Goal: Task Accomplishment & Management: Use online tool/utility

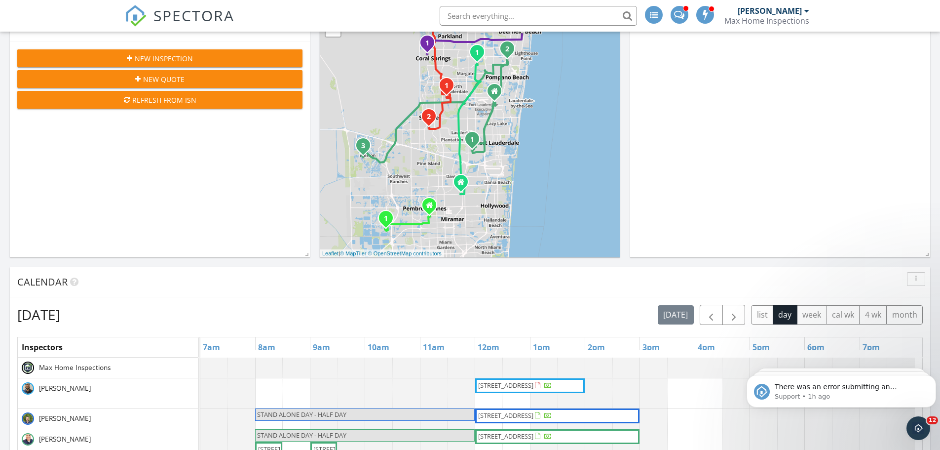
scroll to position [914, 955]
click at [932, 381] on button "Dismiss notification" at bounding box center [933, 377] width 13 height 13
click at [932, 381] on button "Dismiss notification" at bounding box center [933, 378] width 10 height 10
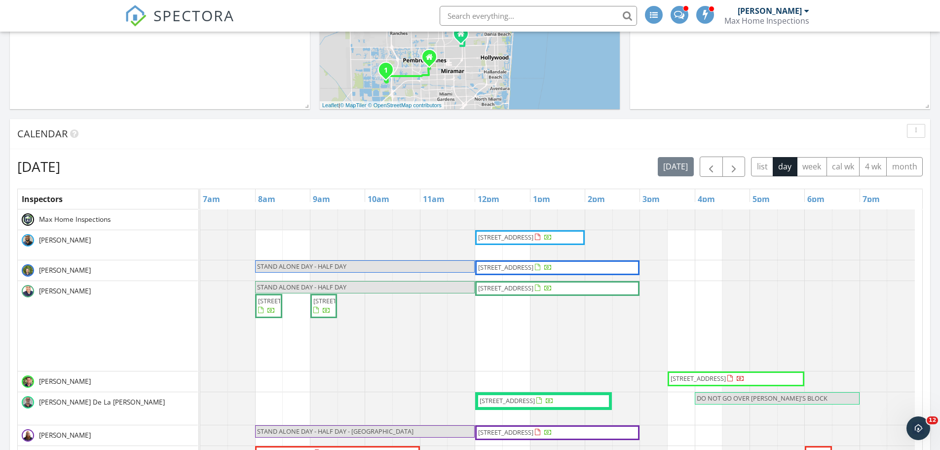
scroll to position [365, 0]
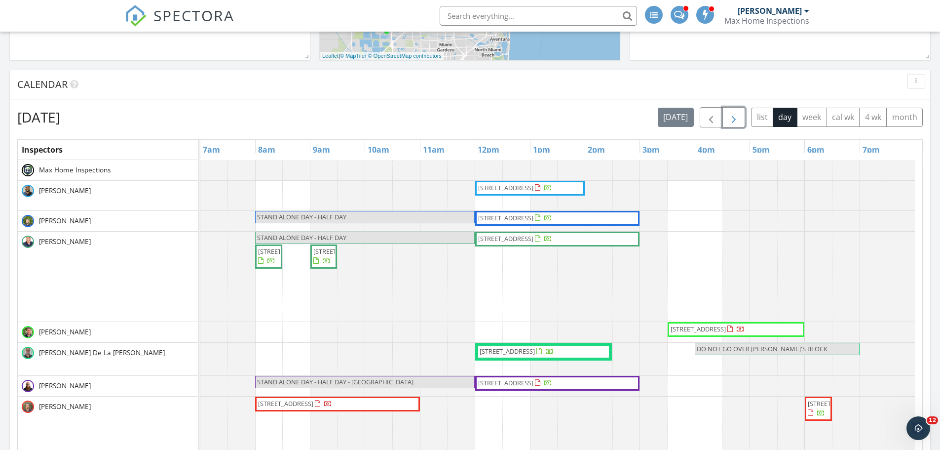
click at [733, 114] on span "button" at bounding box center [734, 118] width 12 height 12
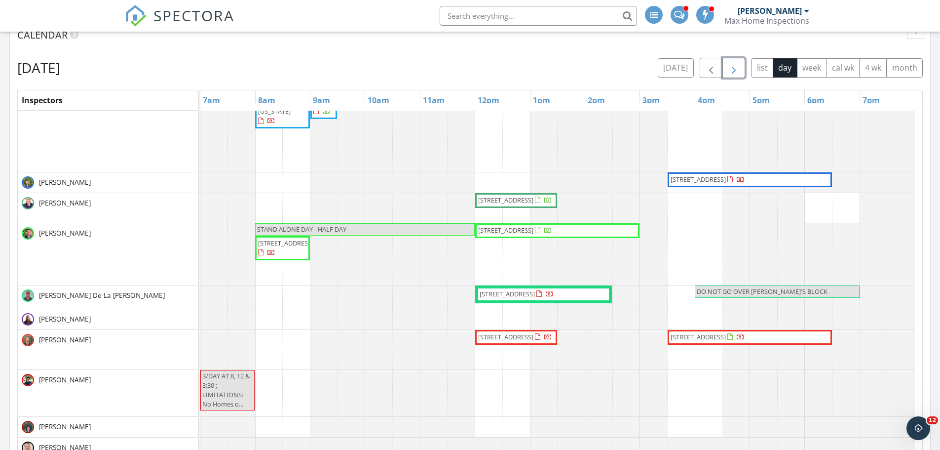
scroll to position [0, 0]
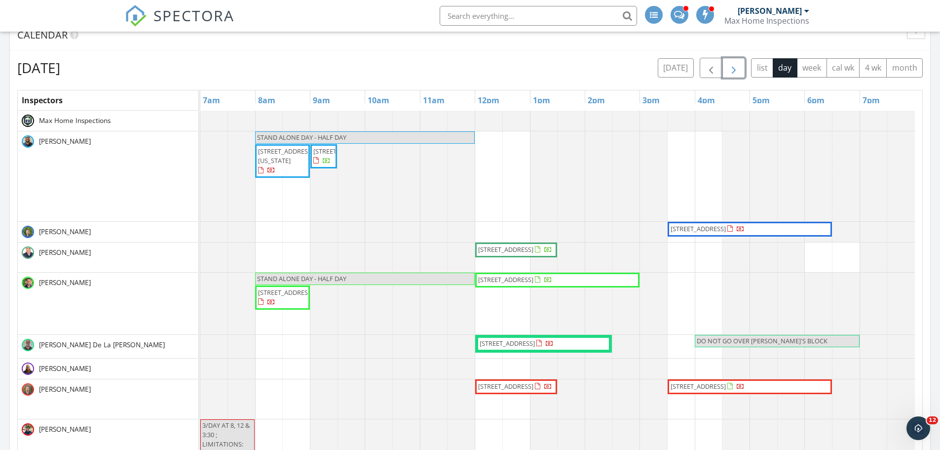
click at [737, 67] on span "button" at bounding box center [734, 68] width 12 height 12
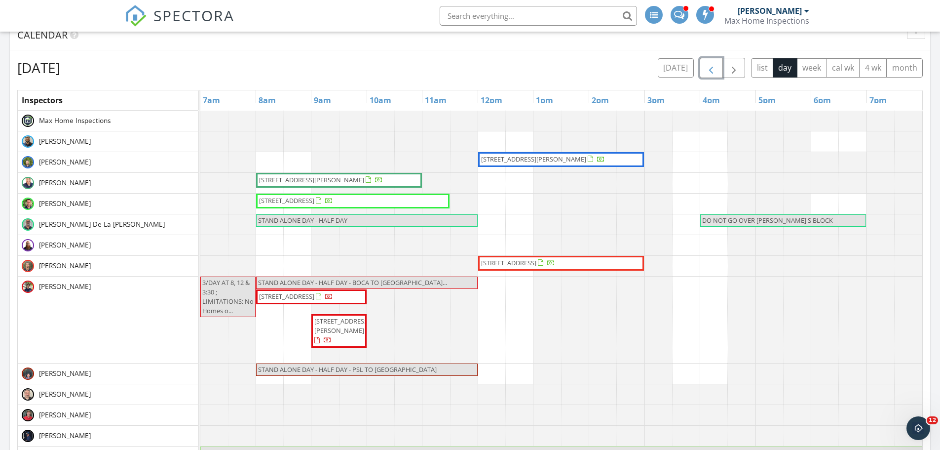
click at [717, 70] on button "button" at bounding box center [711, 68] width 23 height 20
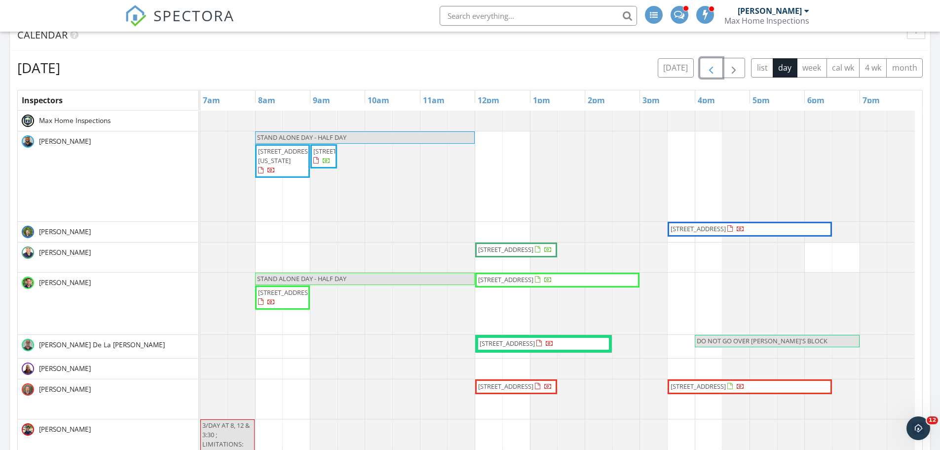
click at [717, 70] on button "button" at bounding box center [711, 68] width 23 height 20
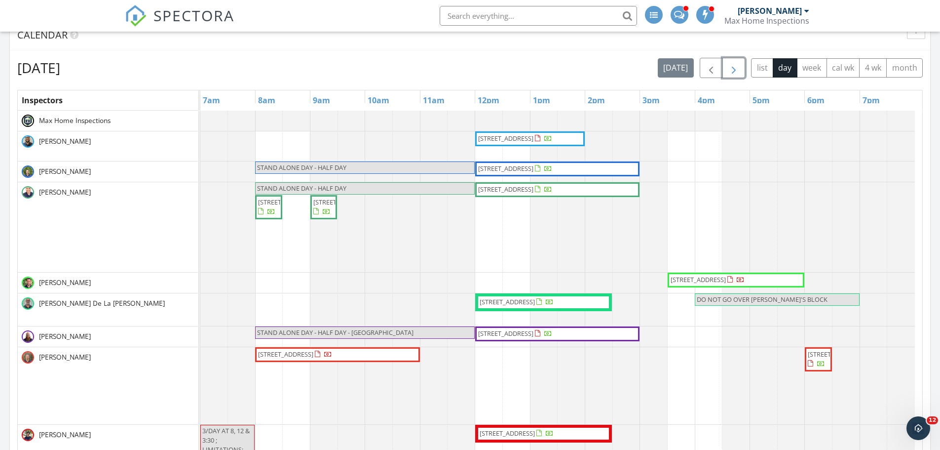
click at [737, 71] on span "button" at bounding box center [734, 68] width 12 height 12
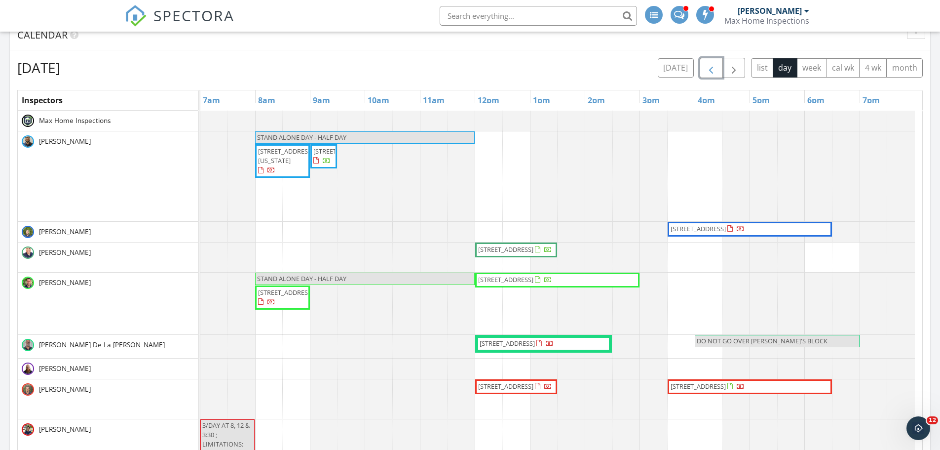
click at [706, 69] on span "button" at bounding box center [711, 68] width 12 height 12
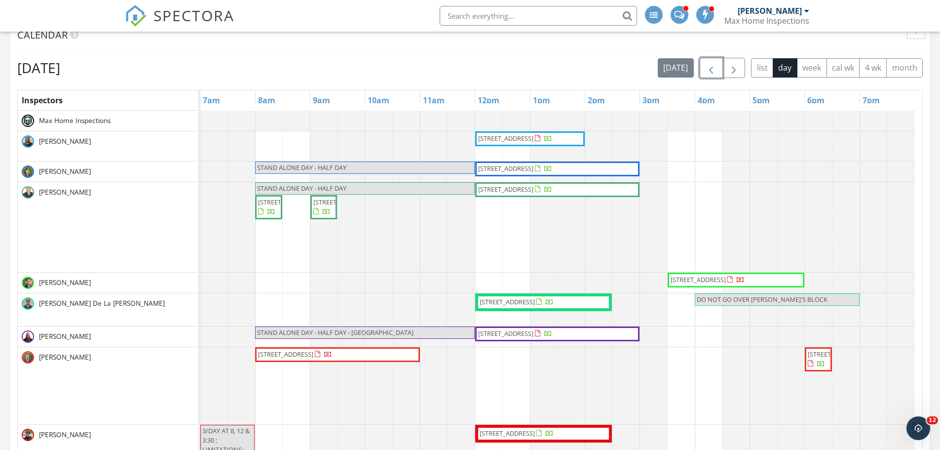
scroll to position [49, 0]
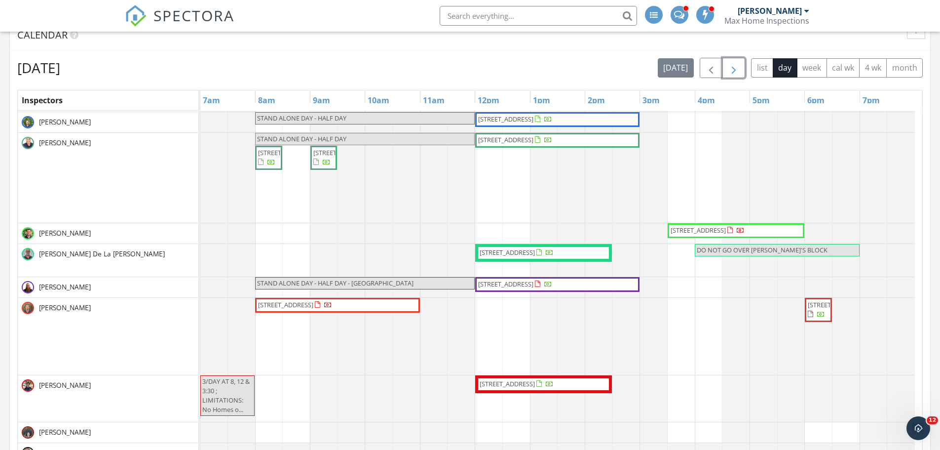
click at [733, 74] on span "button" at bounding box center [734, 68] width 12 height 12
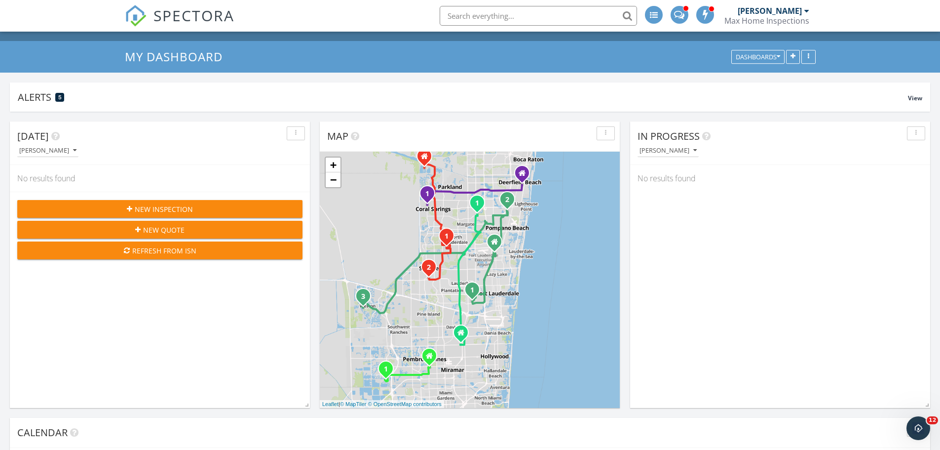
scroll to position [0, 0]
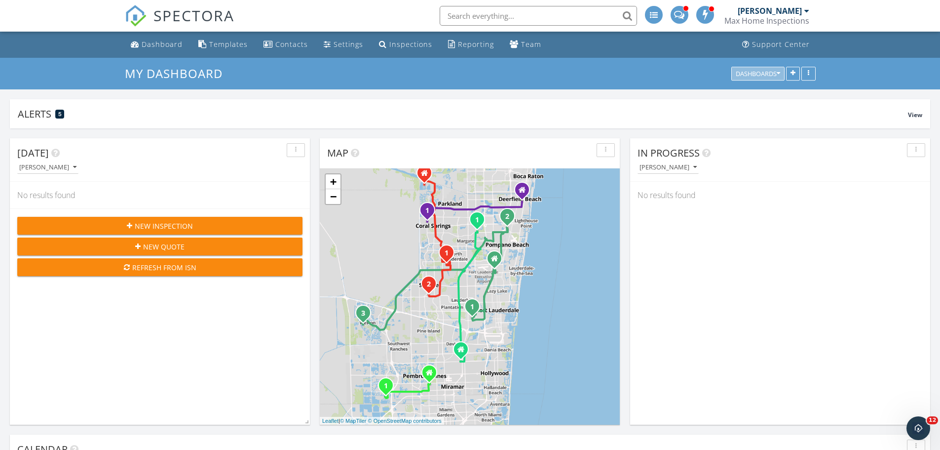
click at [771, 73] on div "Dashboards" at bounding box center [758, 73] width 44 height 7
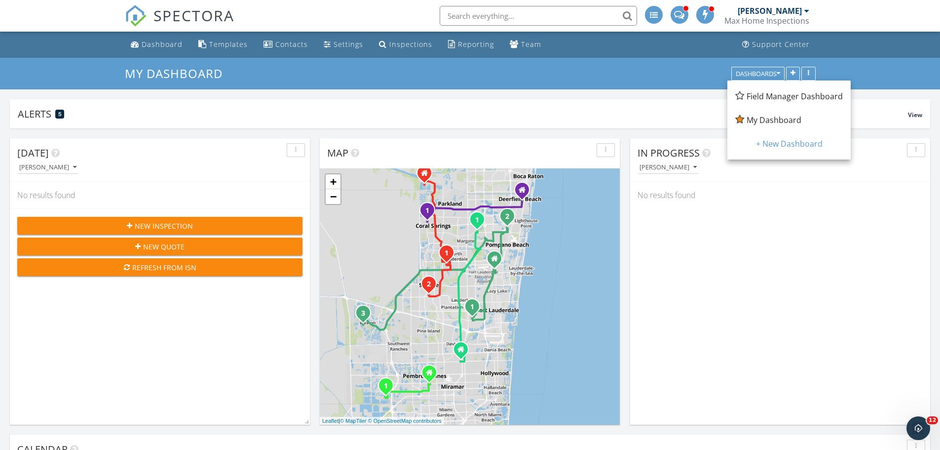
click at [770, 96] on span "Field Manager Dashboard" at bounding box center [795, 96] width 96 height 11
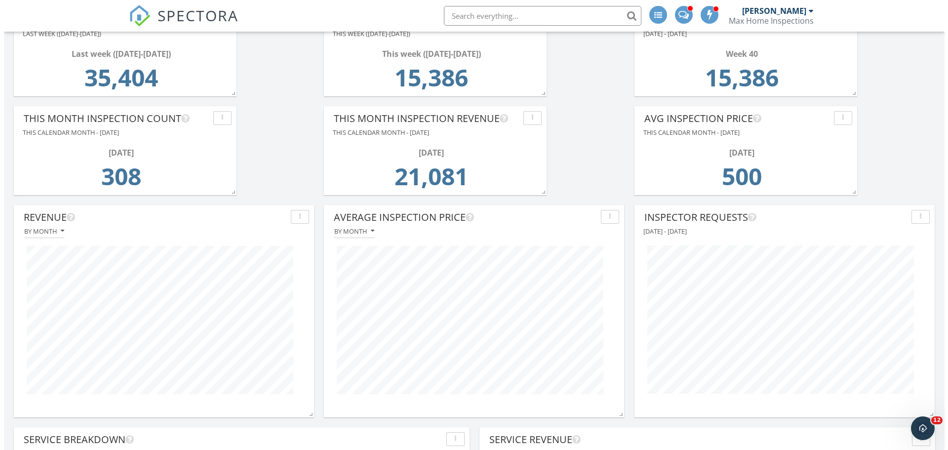
scroll to position [296, 0]
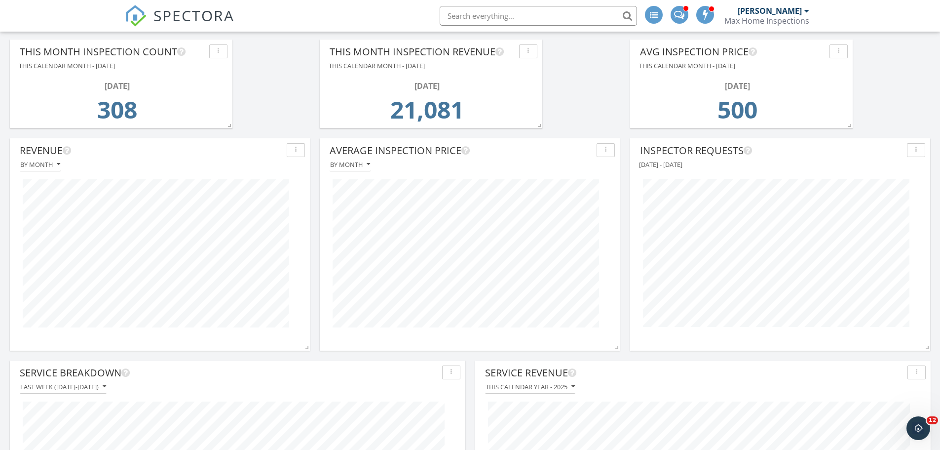
click at [919, 149] on div "button" at bounding box center [916, 150] width 9 height 7
click at [902, 174] on div "Edit" at bounding box center [900, 173] width 50 height 12
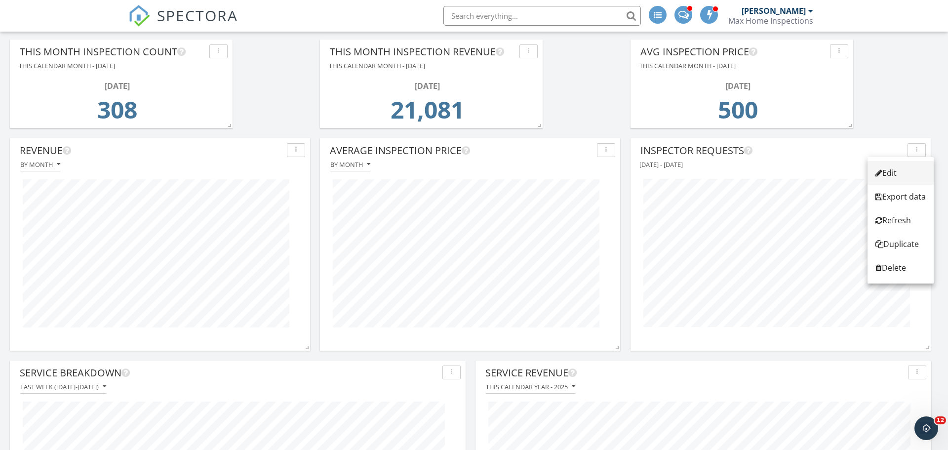
scroll to position [212, 303]
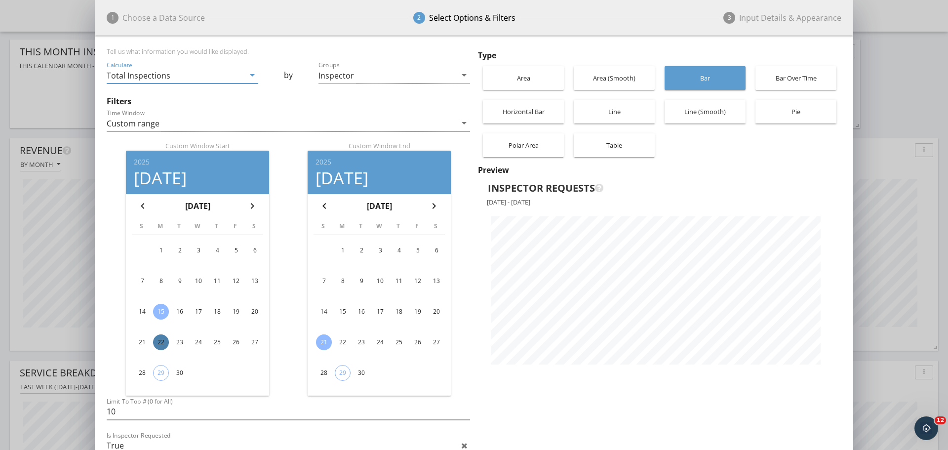
click at [161, 342] on div "22" at bounding box center [161, 342] width 16 height 16
click at [321, 371] on div "28" at bounding box center [324, 373] width 16 height 16
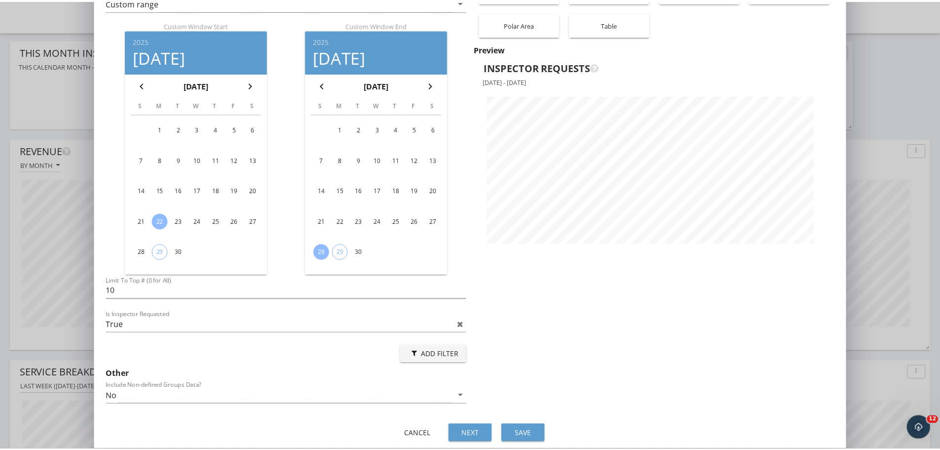
scroll to position [126, 0]
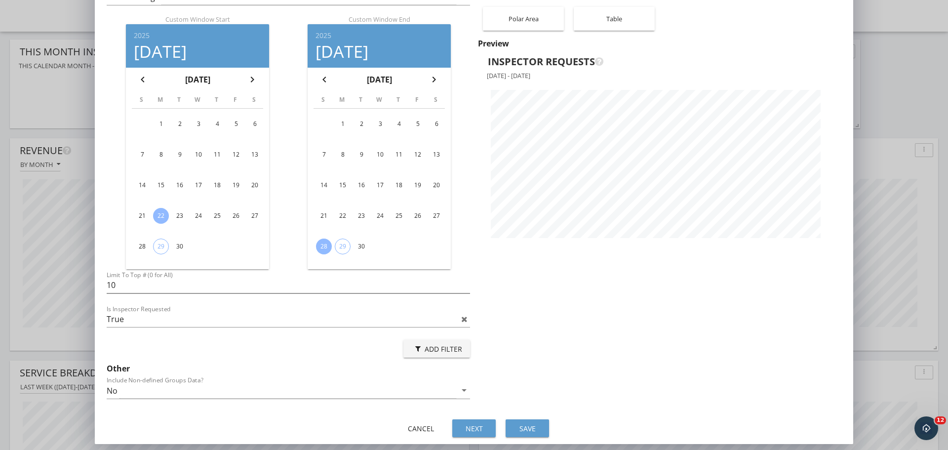
click at [525, 430] on div "Save" at bounding box center [527, 428] width 28 height 10
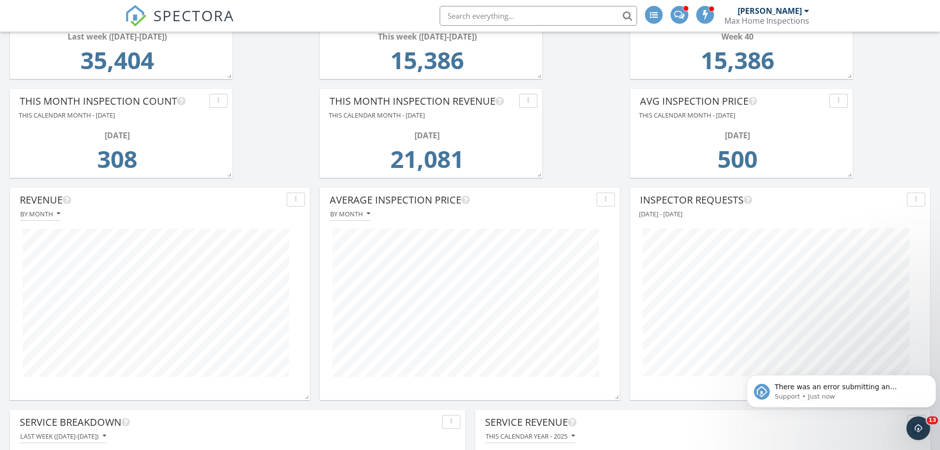
scroll to position [0, 0]
click at [933, 379] on icon "Dismiss notification" at bounding box center [933, 377] width 5 height 5
click at [933, 379] on icon "Dismiss notification" at bounding box center [933, 378] width 4 height 4
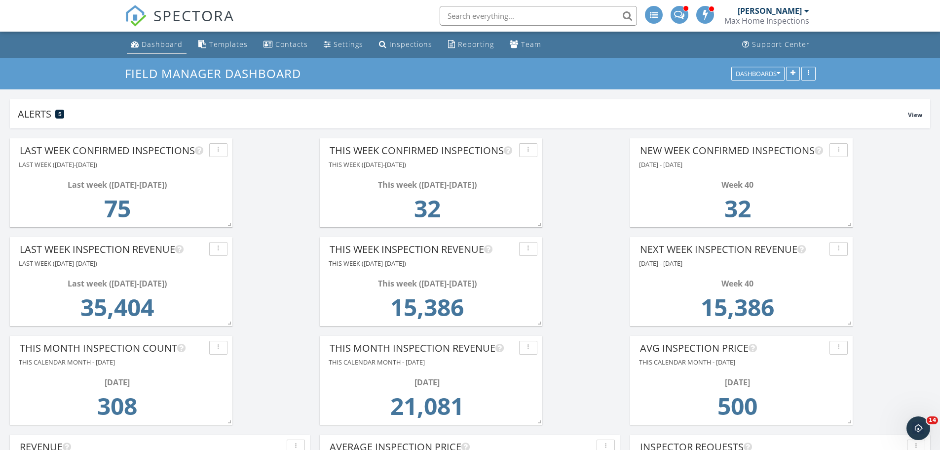
click at [167, 47] on div "Dashboard" at bounding box center [162, 43] width 41 height 9
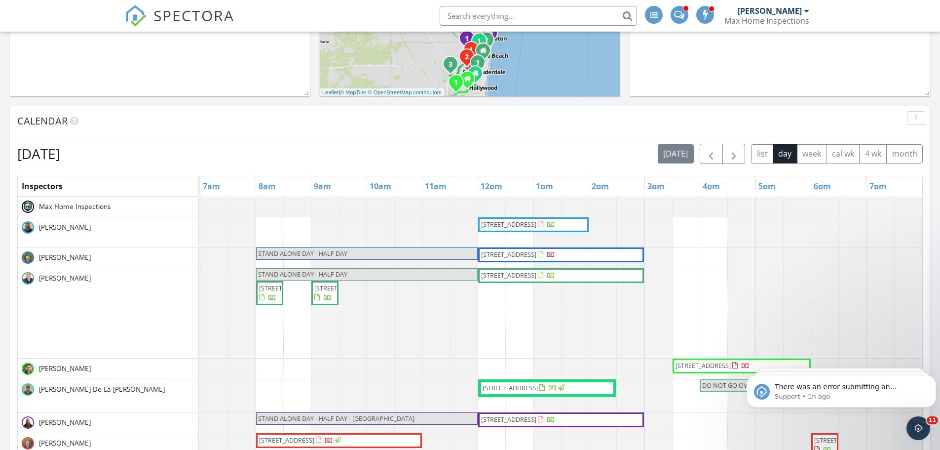
scroll to position [345, 0]
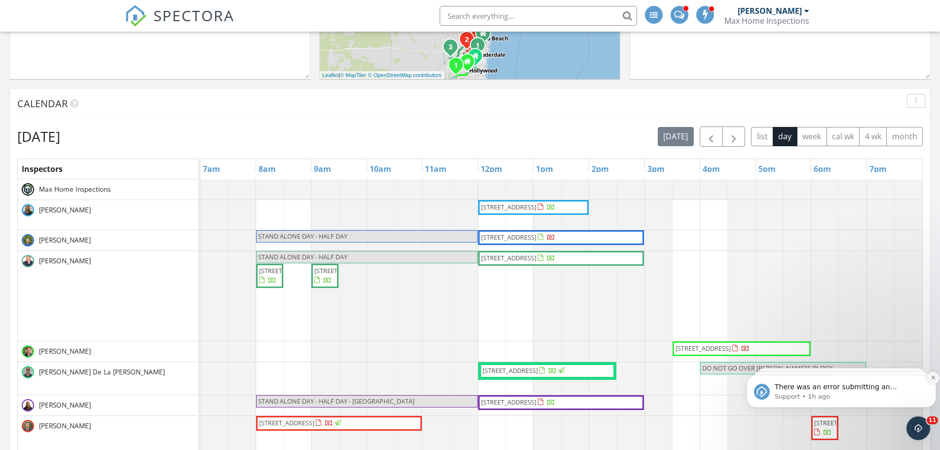
click at [933, 381] on button "Dismiss notification" at bounding box center [933, 377] width 13 height 13
click at [933, 381] on button "Dismiss notification" at bounding box center [933, 378] width 10 height 10
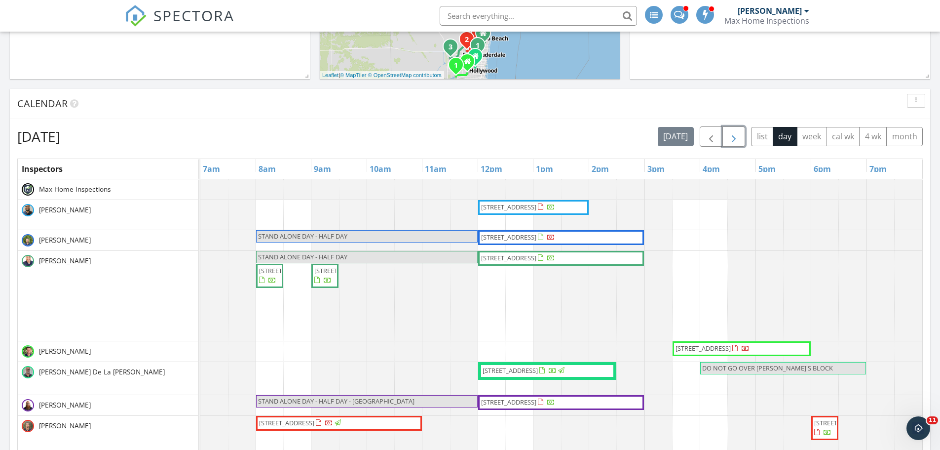
click at [731, 135] on span "button" at bounding box center [734, 137] width 12 height 12
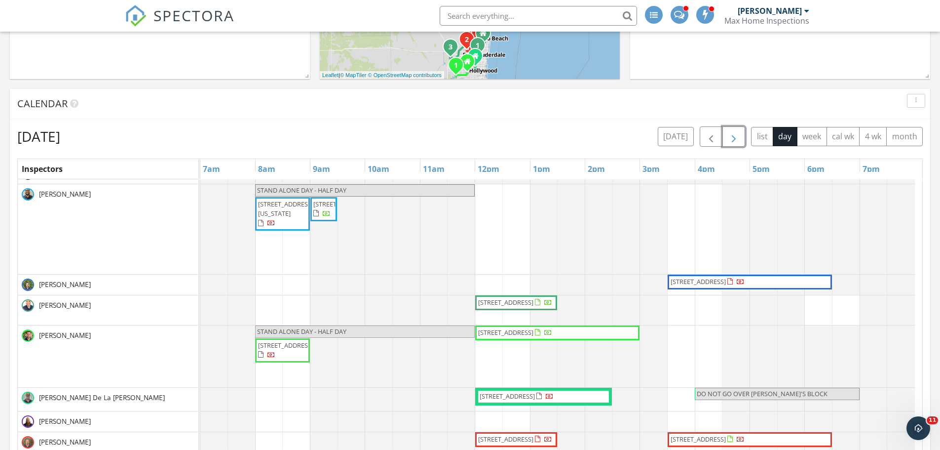
scroll to position [0, 0]
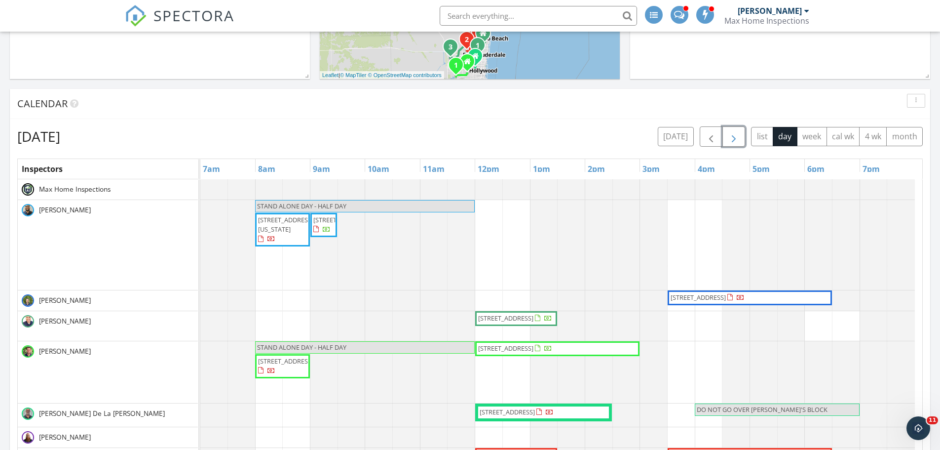
click at [734, 142] on span "button" at bounding box center [734, 137] width 12 height 12
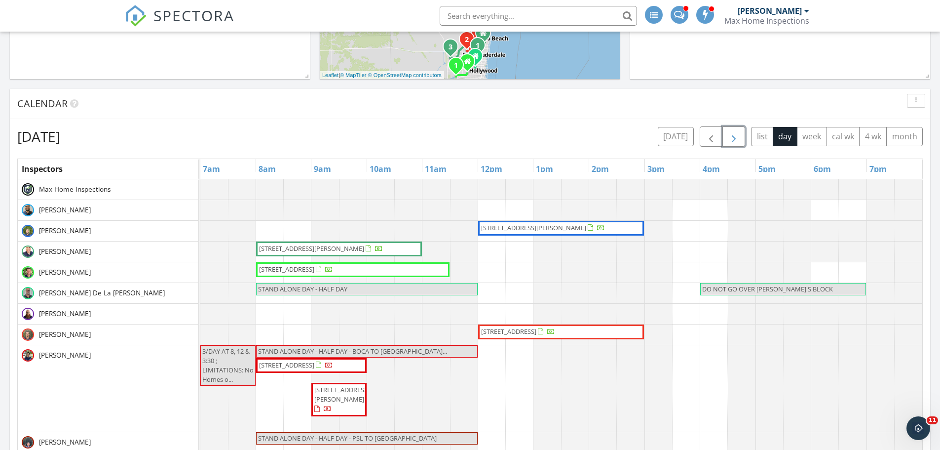
click at [729, 139] on span "button" at bounding box center [734, 137] width 12 height 12
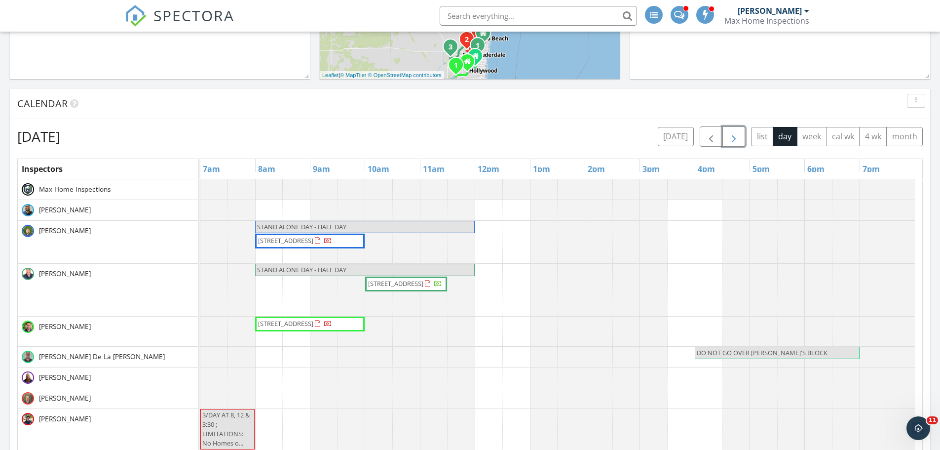
click at [729, 139] on span "button" at bounding box center [734, 137] width 12 height 12
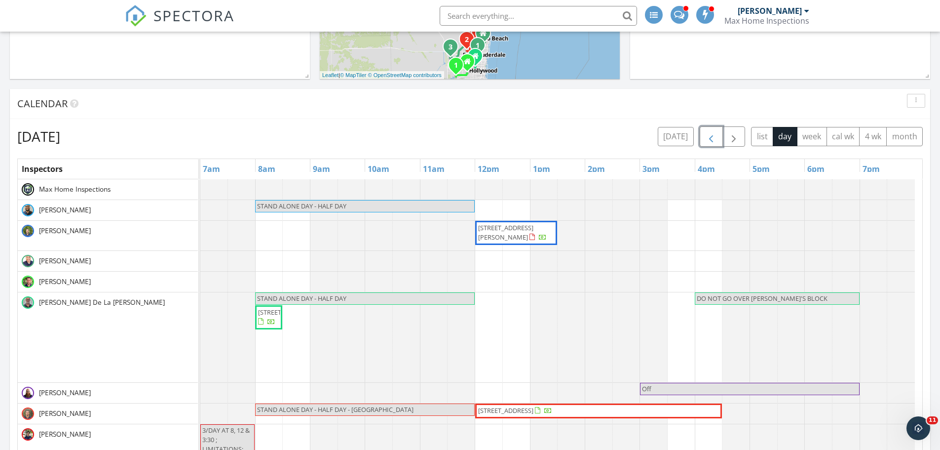
click at [716, 138] on span "button" at bounding box center [711, 137] width 12 height 12
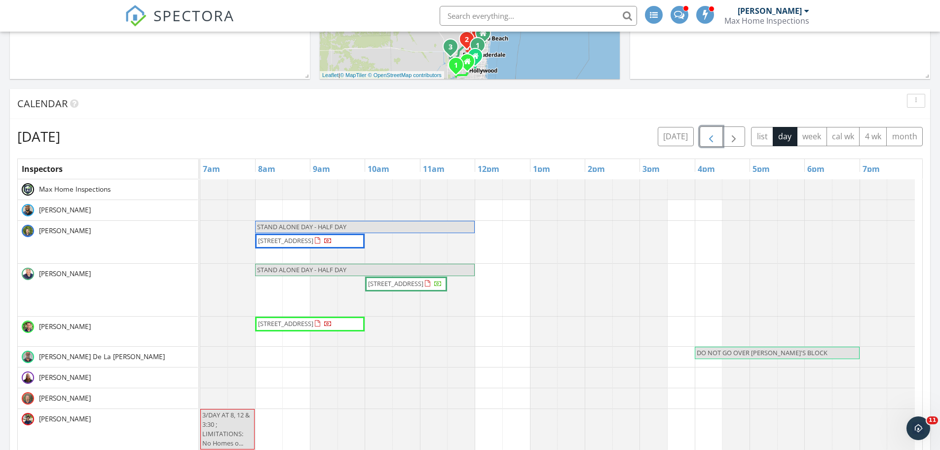
click at [716, 138] on span "button" at bounding box center [711, 137] width 12 height 12
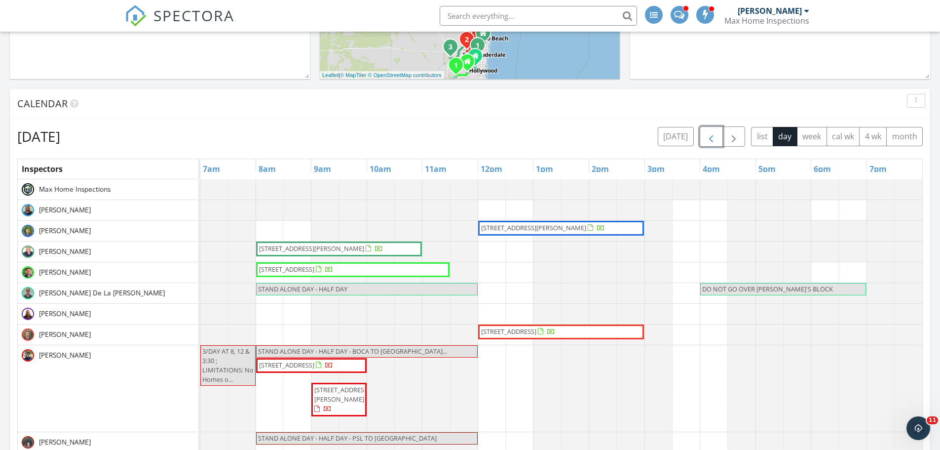
click at [716, 138] on span "button" at bounding box center [711, 137] width 12 height 12
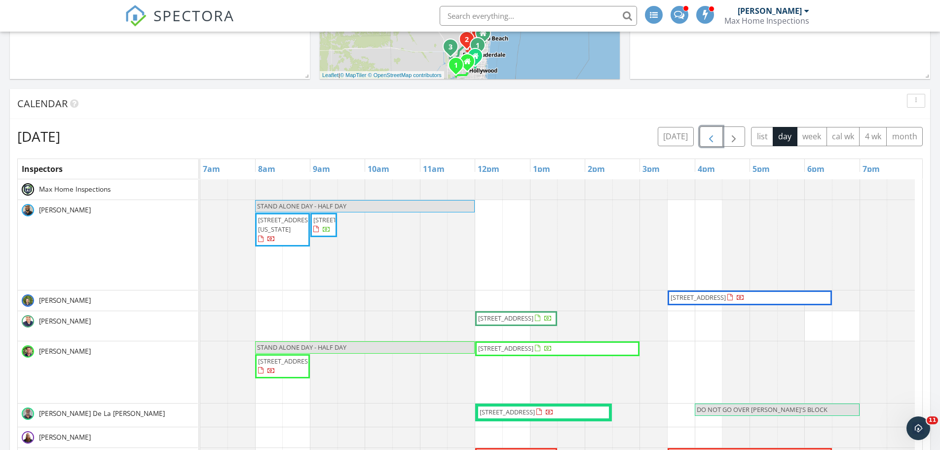
click at [710, 133] on span "button" at bounding box center [711, 137] width 12 height 12
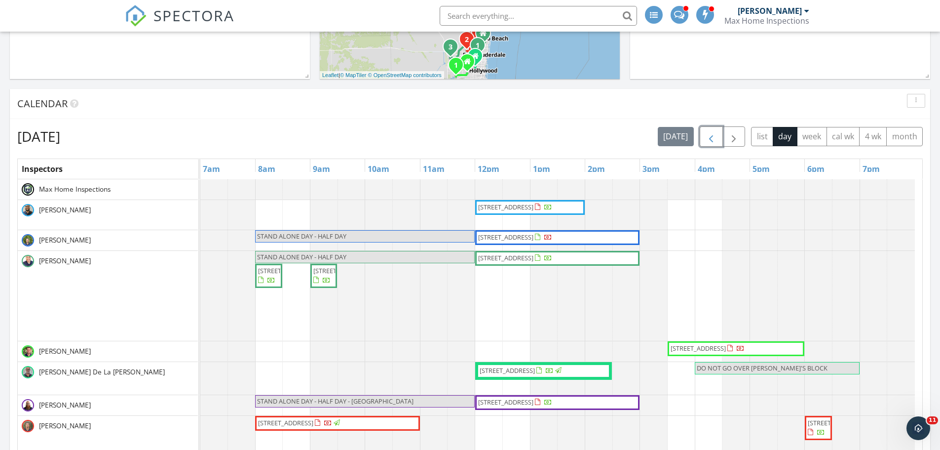
drag, startPoint x: 555, startPoint y: 230, endPoint x: 557, endPoint y: 239, distance: 9.2
click at [533, 239] on span "13932 SW 278th St, Homestead 33032" at bounding box center [505, 236] width 55 height 9
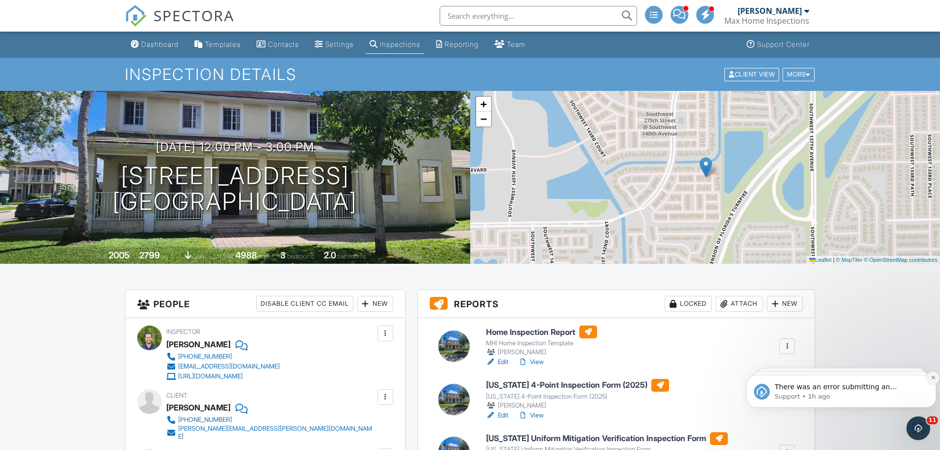
click at [932, 381] on button "Dismiss notification" at bounding box center [933, 377] width 13 height 13
click at [932, 381] on button "Dismiss notification" at bounding box center [933, 378] width 10 height 10
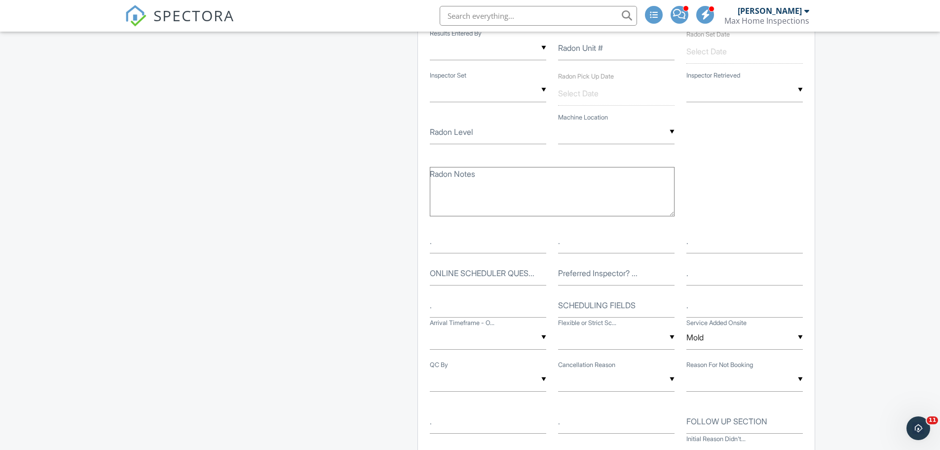
scroll to position [1234, 0]
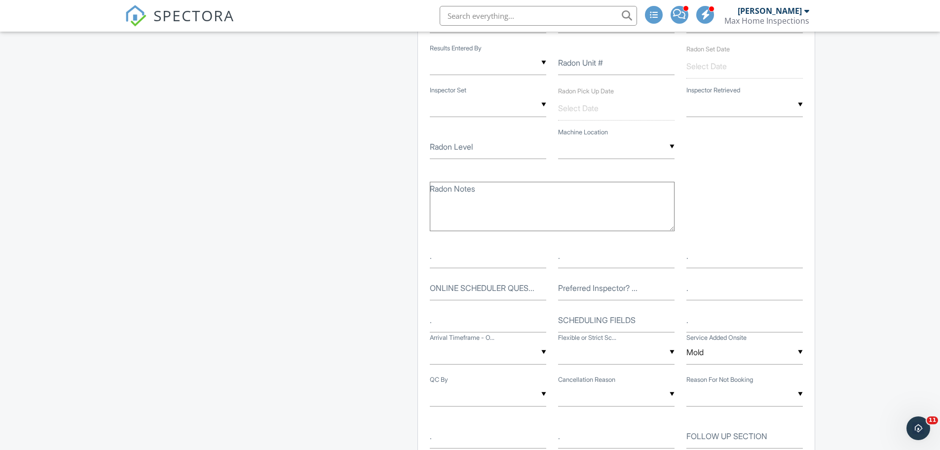
click at [801, 352] on input "Mold" at bounding box center [744, 352] width 116 height 24
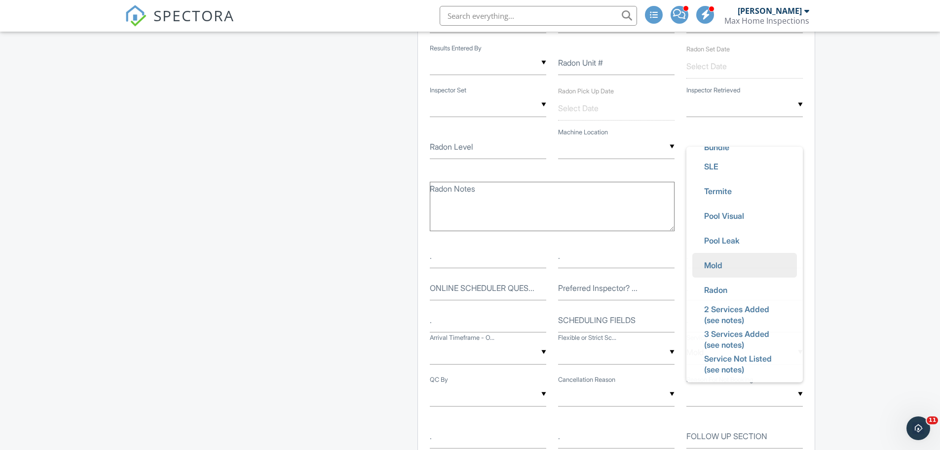
scroll to position [46, 0]
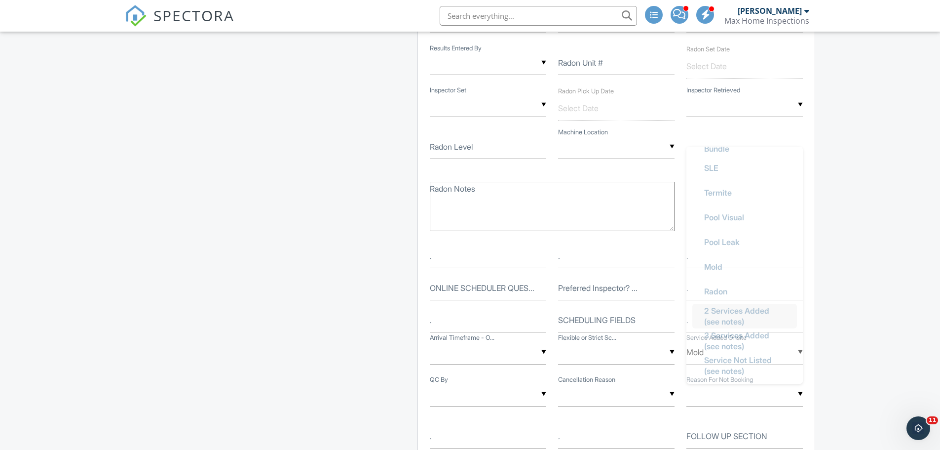
click at [752, 311] on span "2 Services Added (see notes)" at bounding box center [744, 316] width 97 height 36
type input "2 Services Added (see notes)"
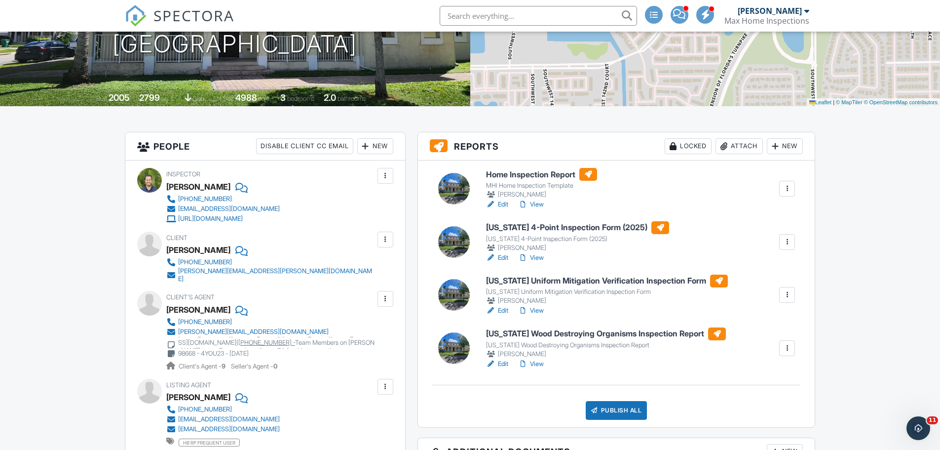
scroll to position [0, 0]
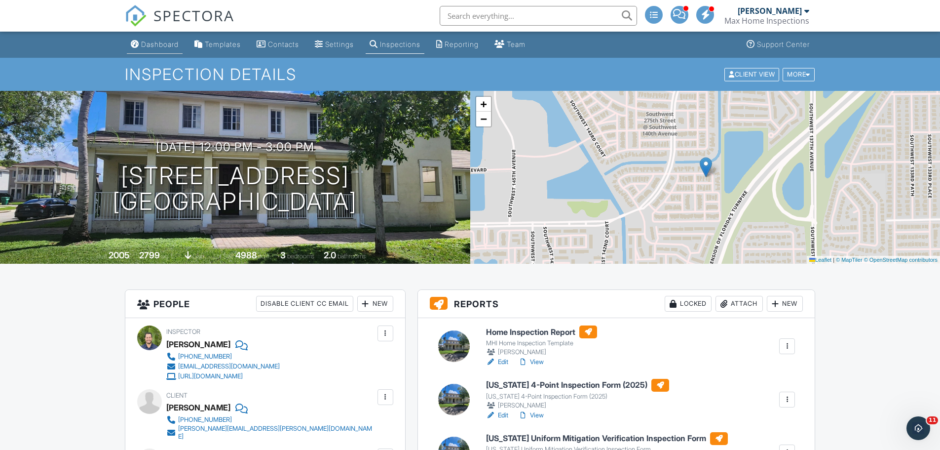
click at [162, 41] on div "Dashboard" at bounding box center [160, 44] width 38 height 8
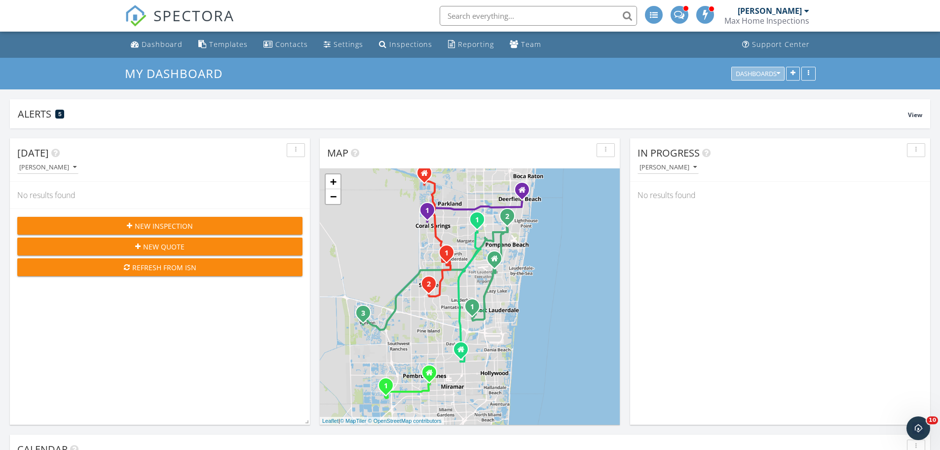
click at [777, 71] on icon "button" at bounding box center [778, 73] width 3 height 7
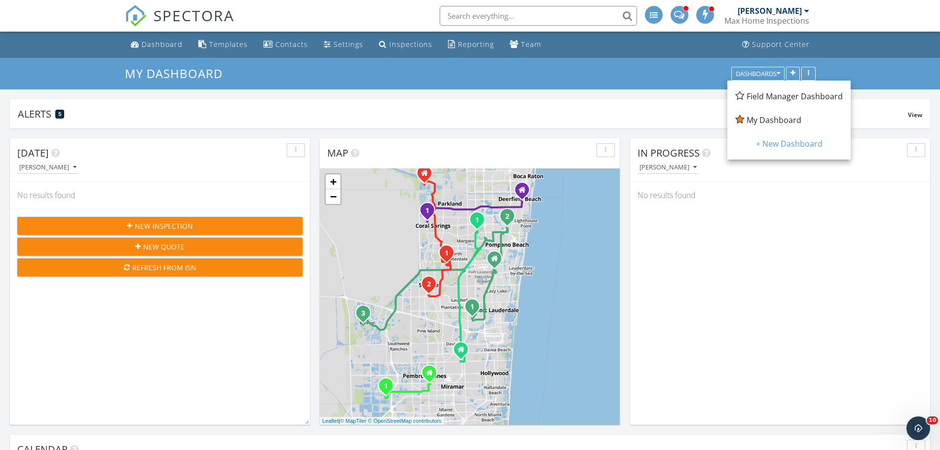
click at [769, 95] on span "Field Manager Dashboard" at bounding box center [795, 96] width 96 height 11
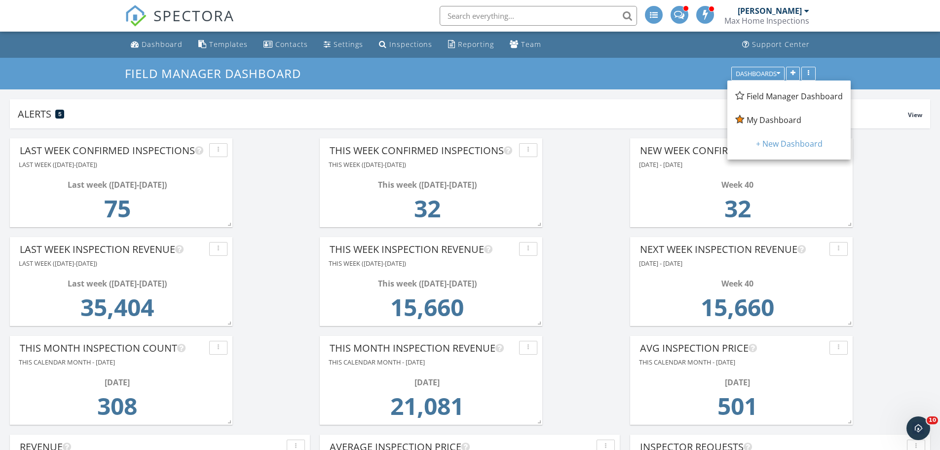
click at [778, 118] on span "My Dashboard" at bounding box center [774, 119] width 55 height 11
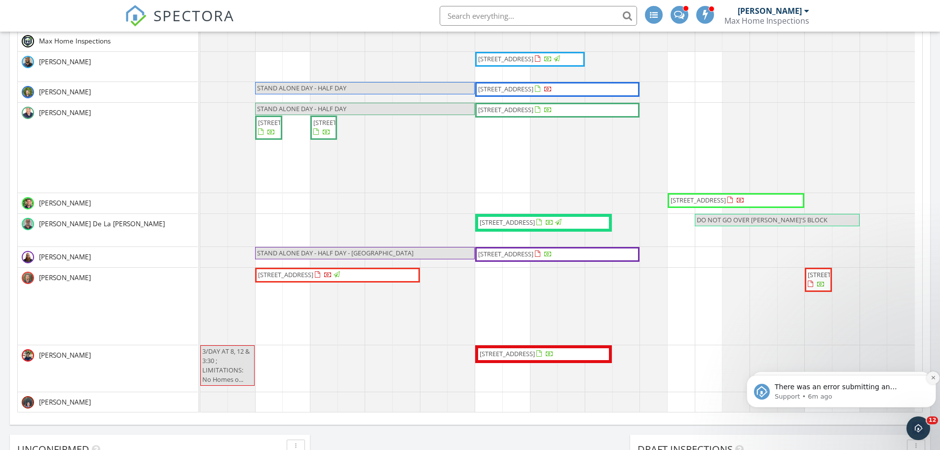
click at [934, 378] on icon "Dismiss notification" at bounding box center [933, 377] width 5 height 5
click at [934, 378] on icon "Dismiss notification" at bounding box center [933, 378] width 4 height 4
